Goal: Transaction & Acquisition: Purchase product/service

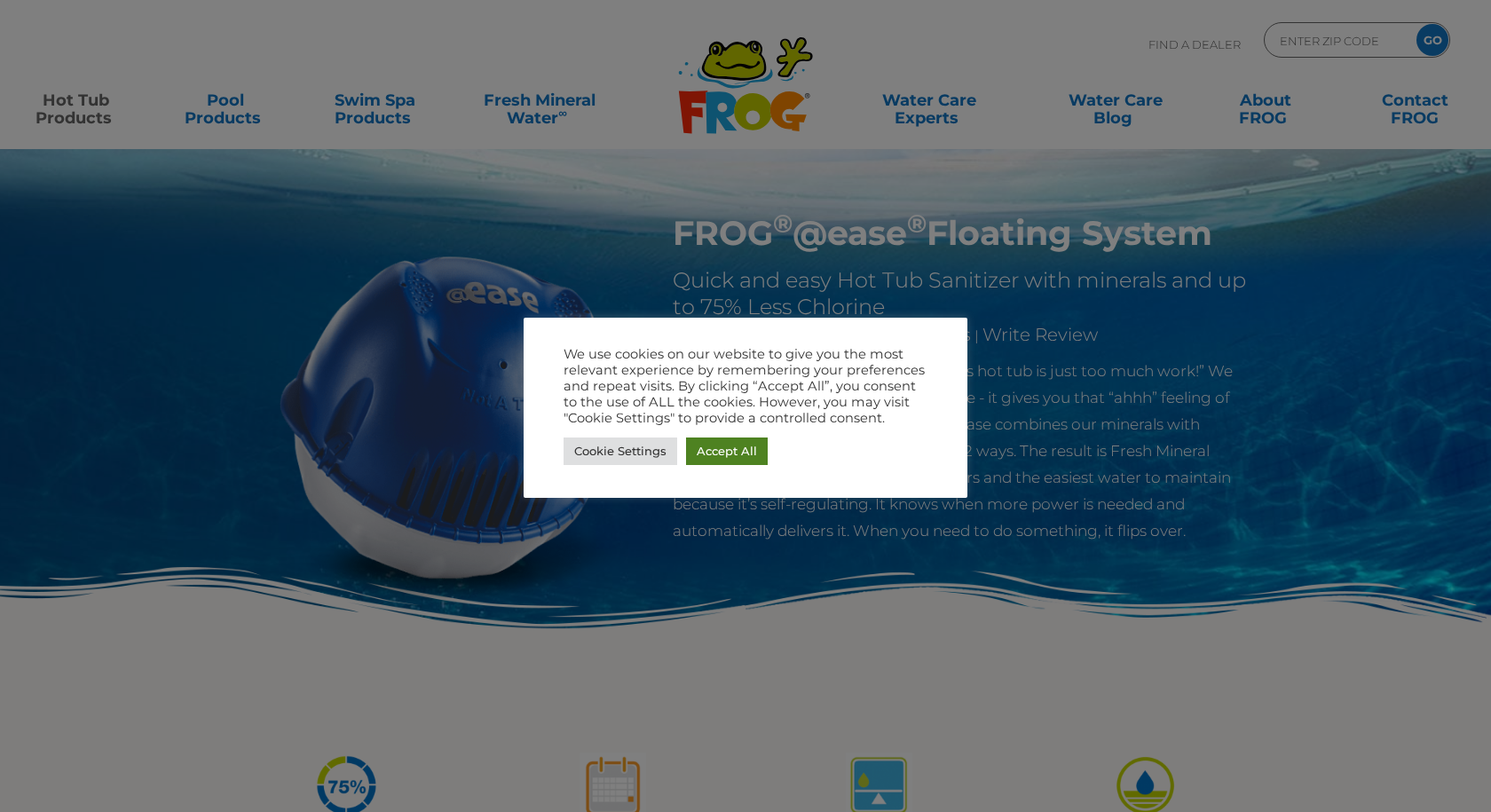
click at [715, 457] on link "Accept All" at bounding box center [726, 450] width 81 height 27
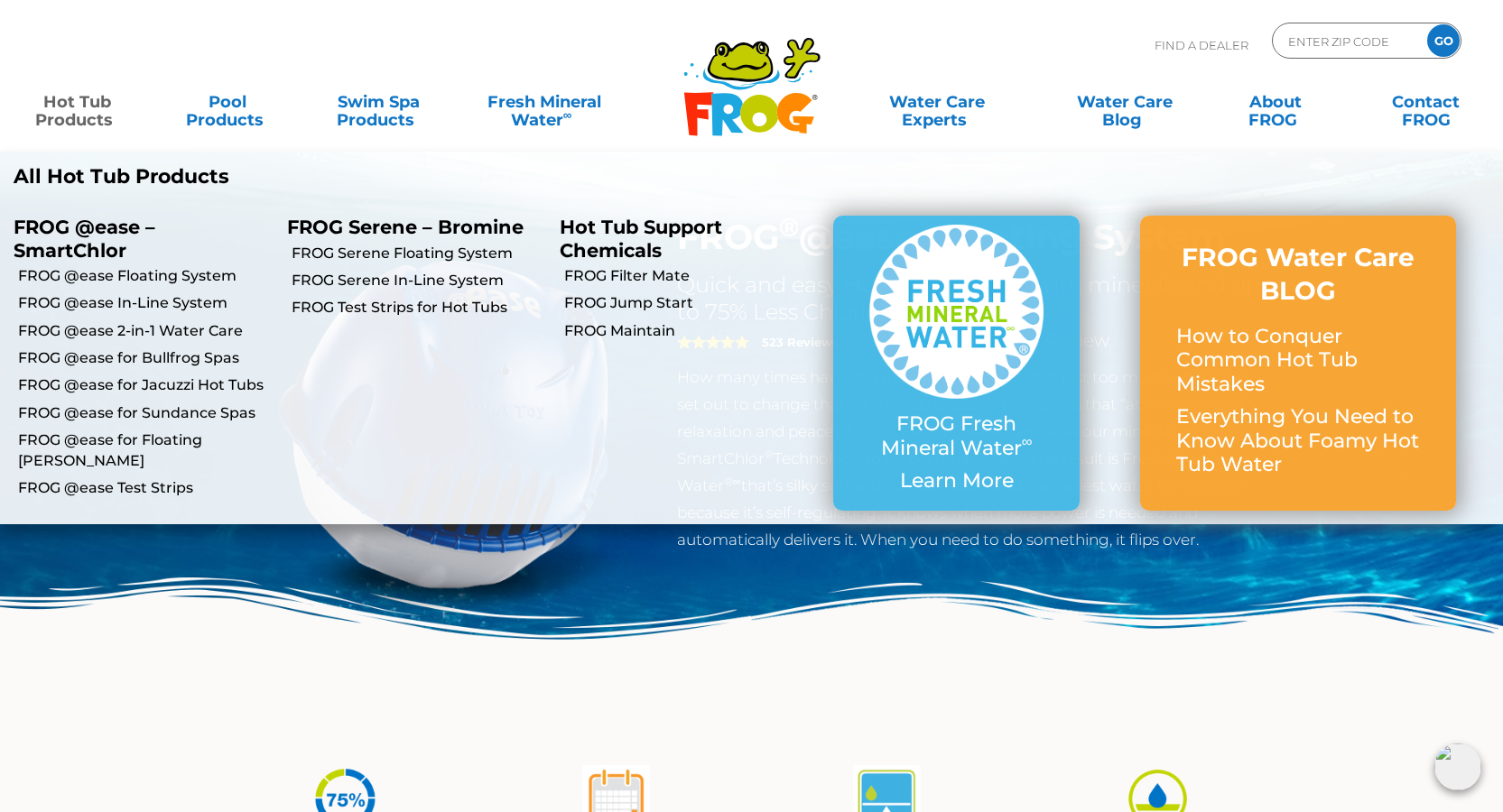
click at [93, 112] on link "Hot Tub Products" at bounding box center [76, 101] width 117 height 36
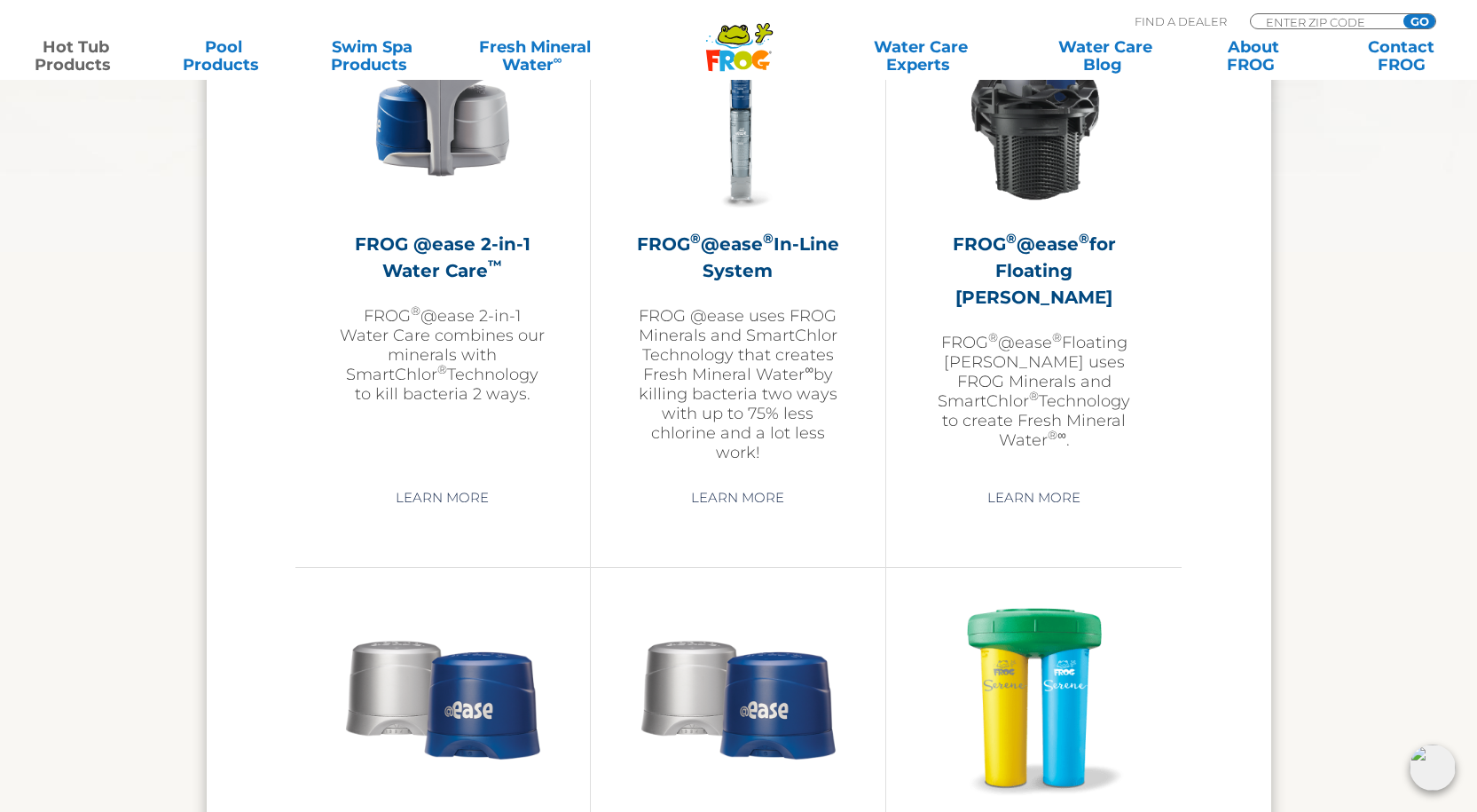
scroll to position [2395, 0]
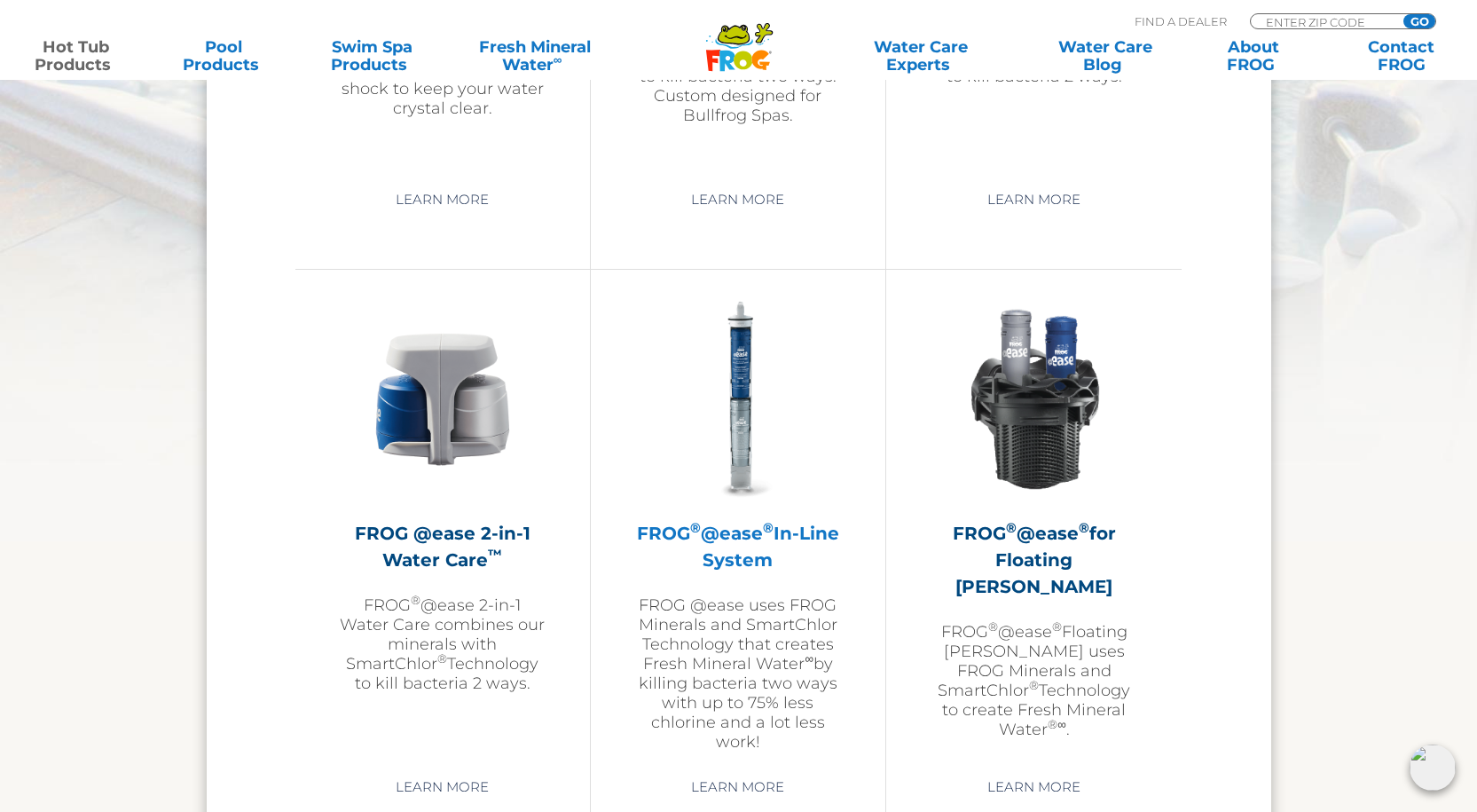
click at [761, 536] on h2 "FROG ® @ease ® In-Line System" at bounding box center [738, 546] width 206 height 53
